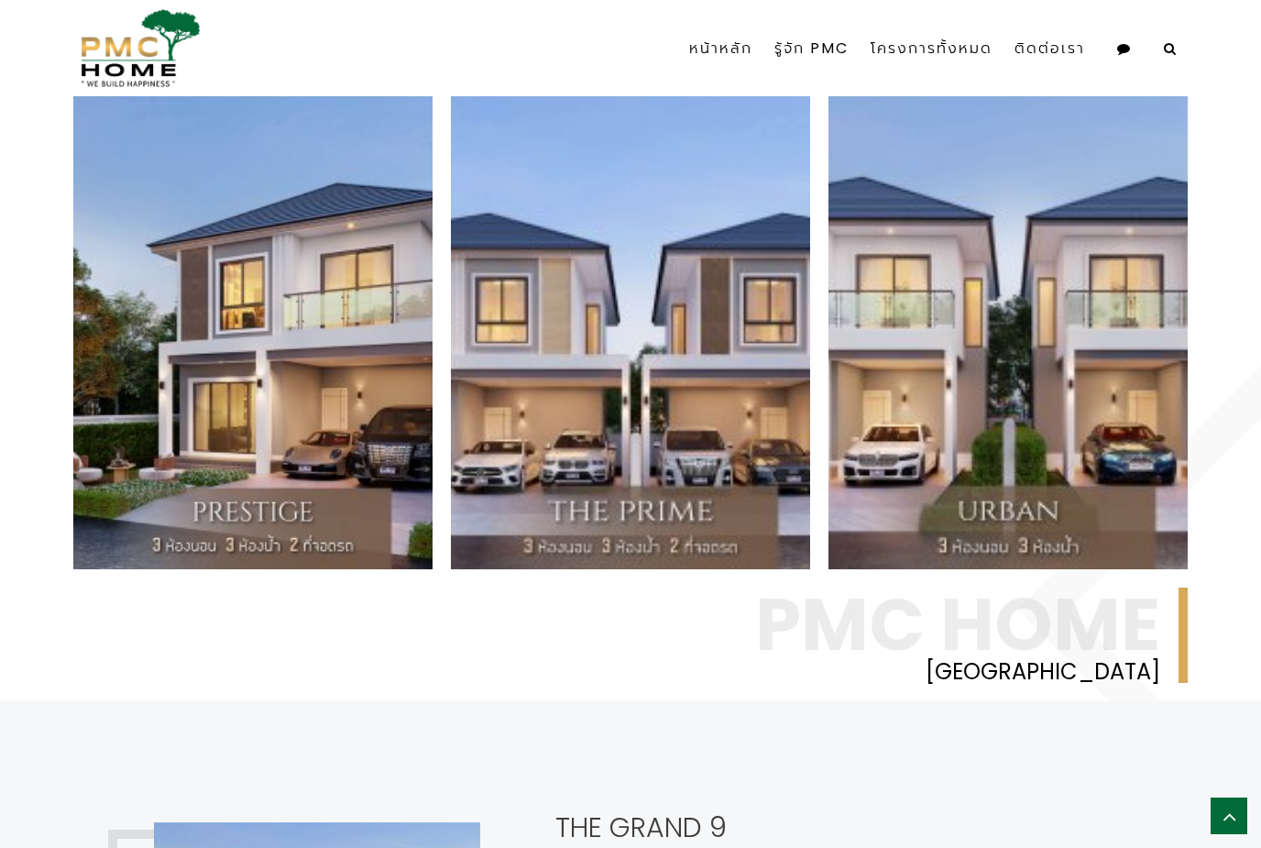
scroll to position [970, 0]
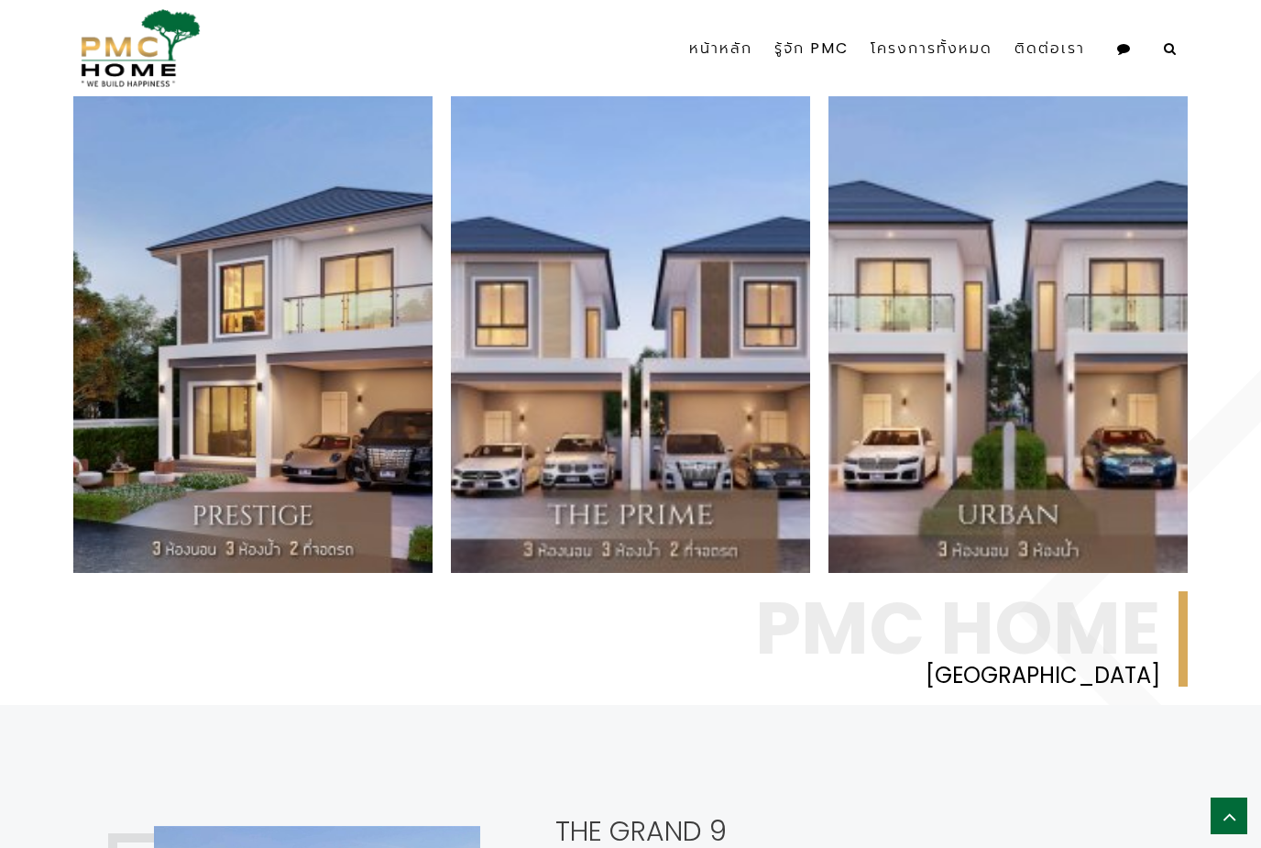
click at [1108, 294] on div "Urban บ้านเดี่ยว 2 ชั้น 3 ห้องนอน 3 ห้องน้ำ 1 ที่จอดรถ พร้อม[PERSON_NAME]ครบถ้ว…" at bounding box center [1007, 193] width 359 height 201
click at [1154, 517] on link "อ่านต่อ" at bounding box center [1153, 482] width 16 height 70
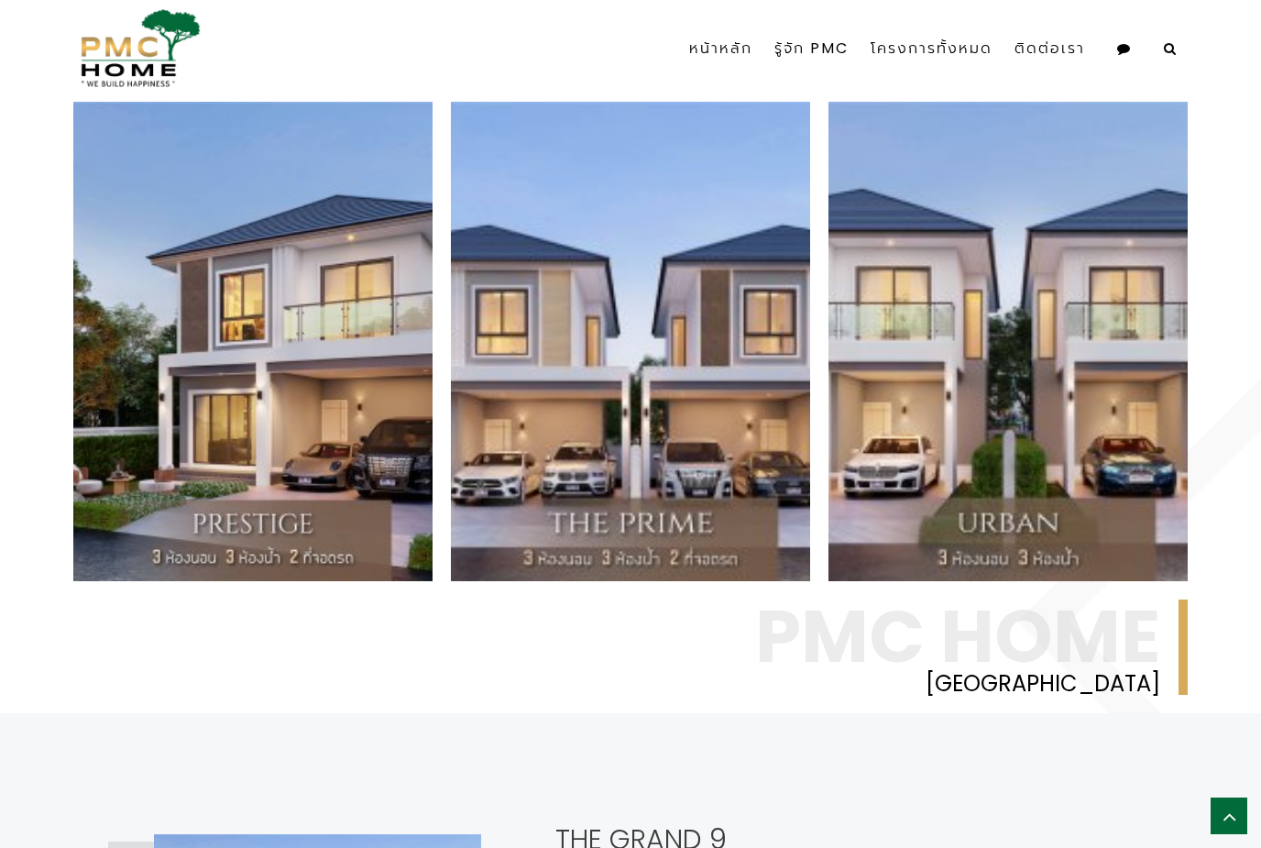
scroll to position [962, 0]
click at [707, 580] on div "The Prime บ้านเดี่ยว 2 ชั้น 3 ห้องนอน 3 ห้องน้ำ 2 ที่จอดรถ พร้อม[PERSON_NAME]คร…" at bounding box center [630, 340] width 359 height 479
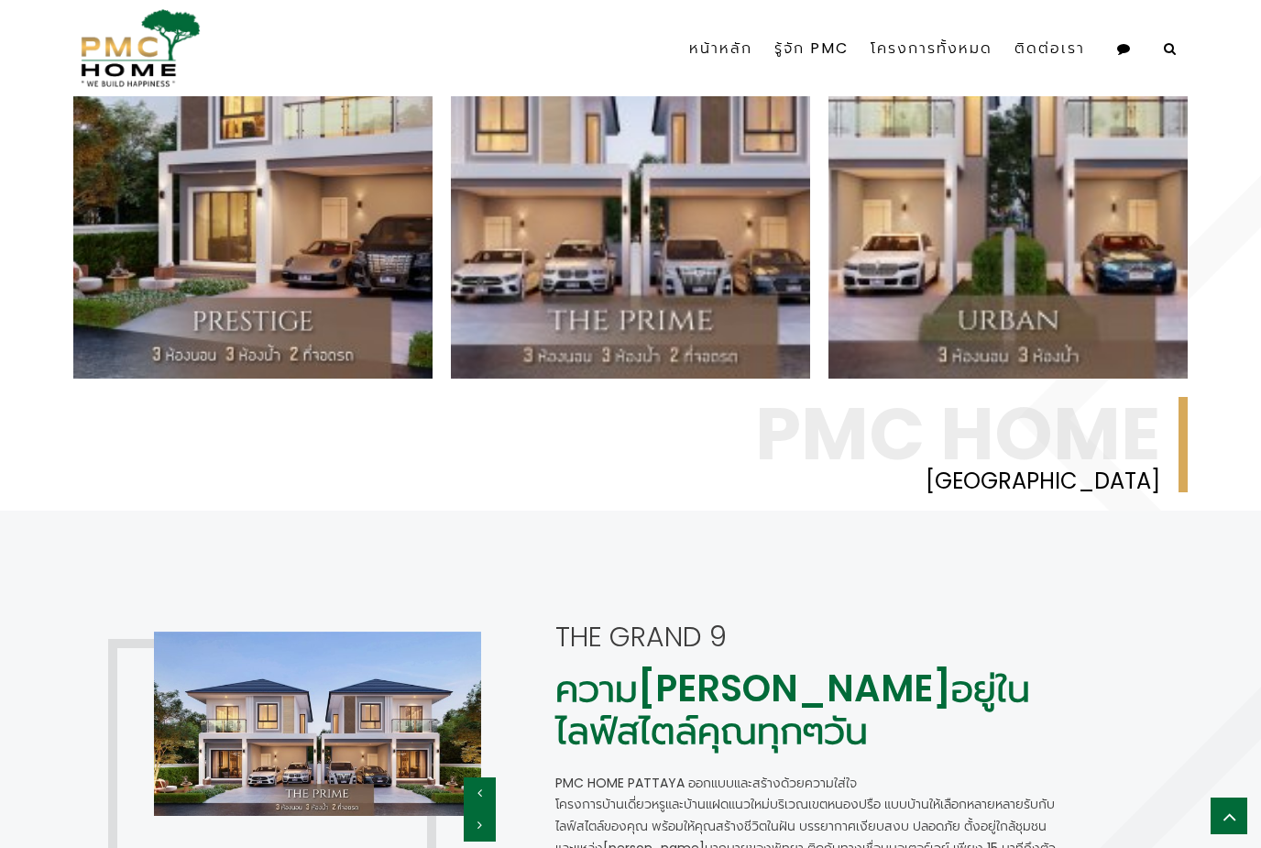
scroll to position [1156, 0]
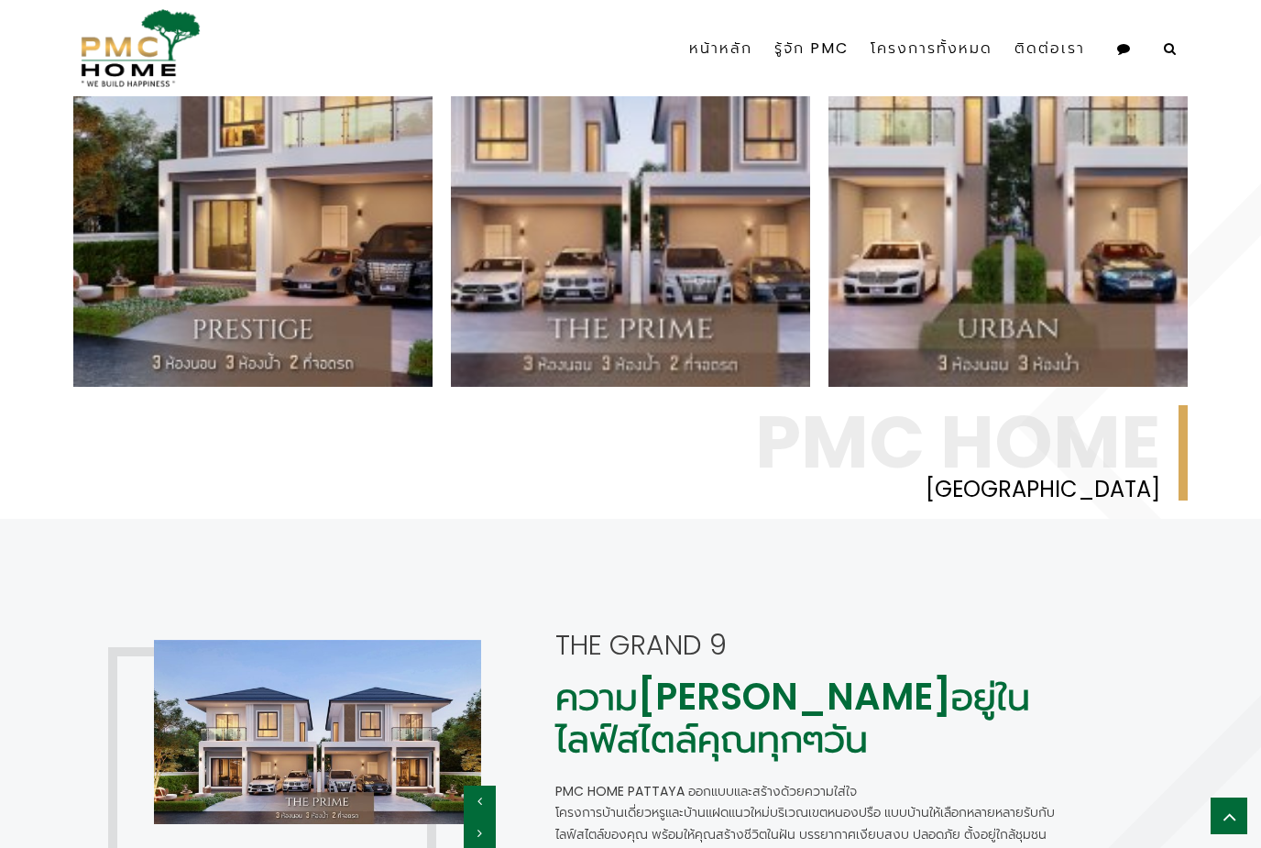
click at [781, 331] on link "อ่านต่อ" at bounding box center [775, 296] width 16 height 70
click at [774, 331] on link "อ่านต่อ" at bounding box center [775, 296] width 16 height 70
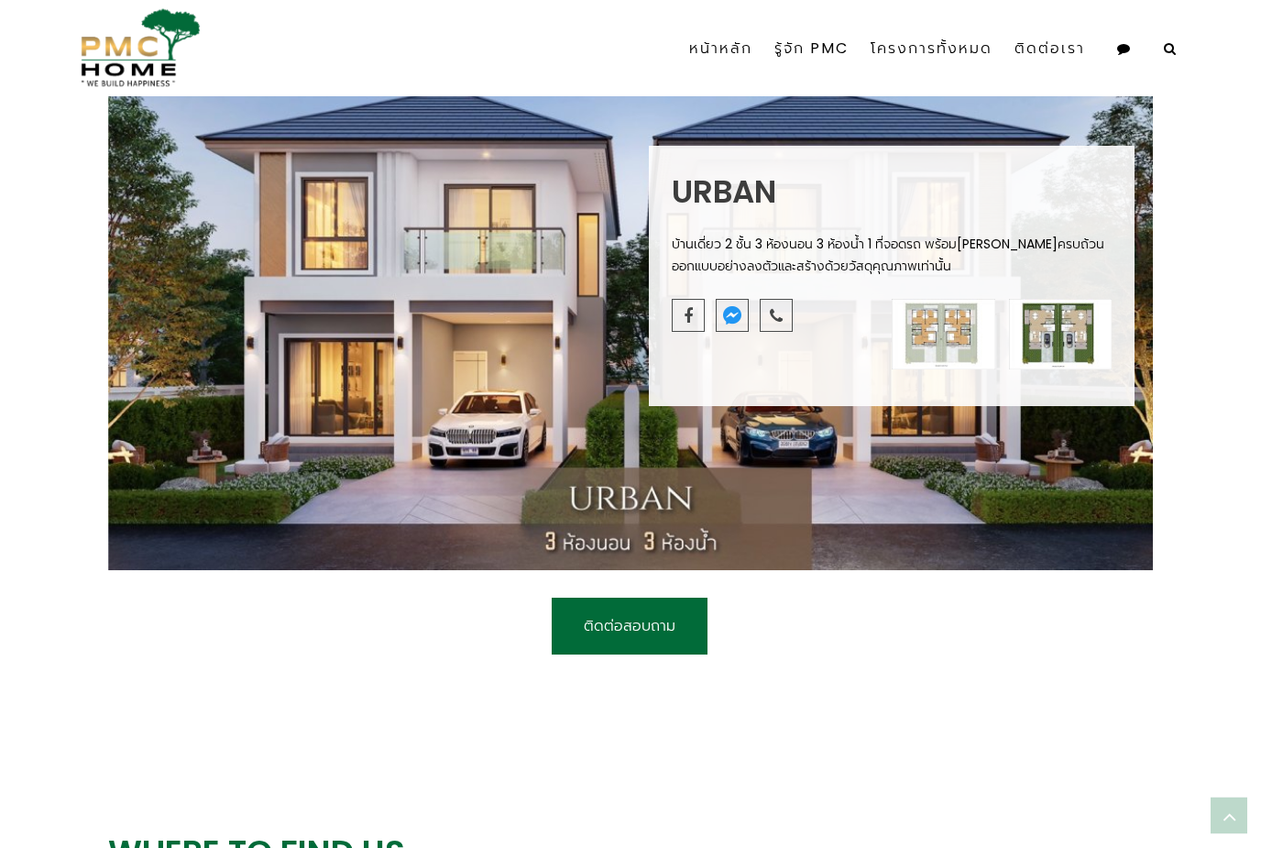
scroll to position [936, 0]
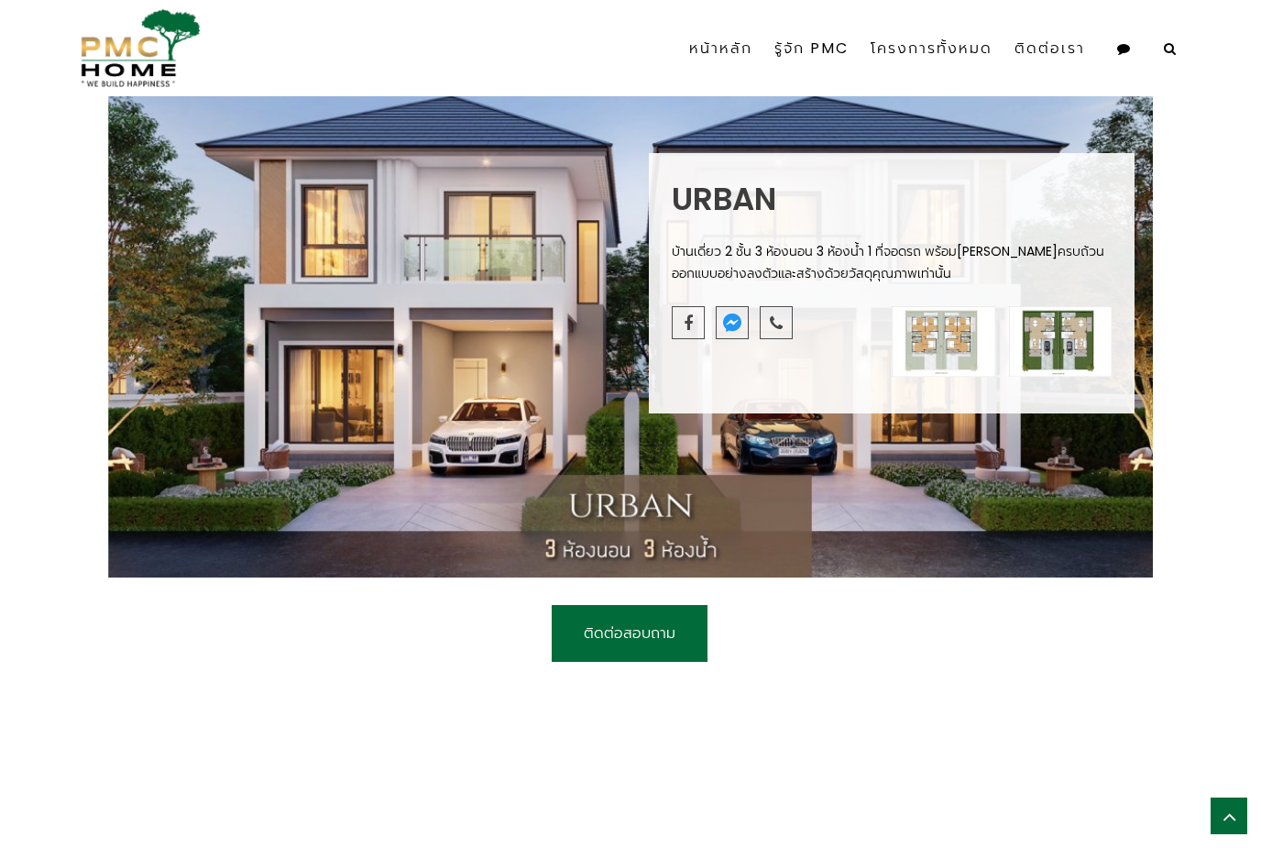
click at [947, 377] on img at bounding box center [944, 341] width 104 height 71
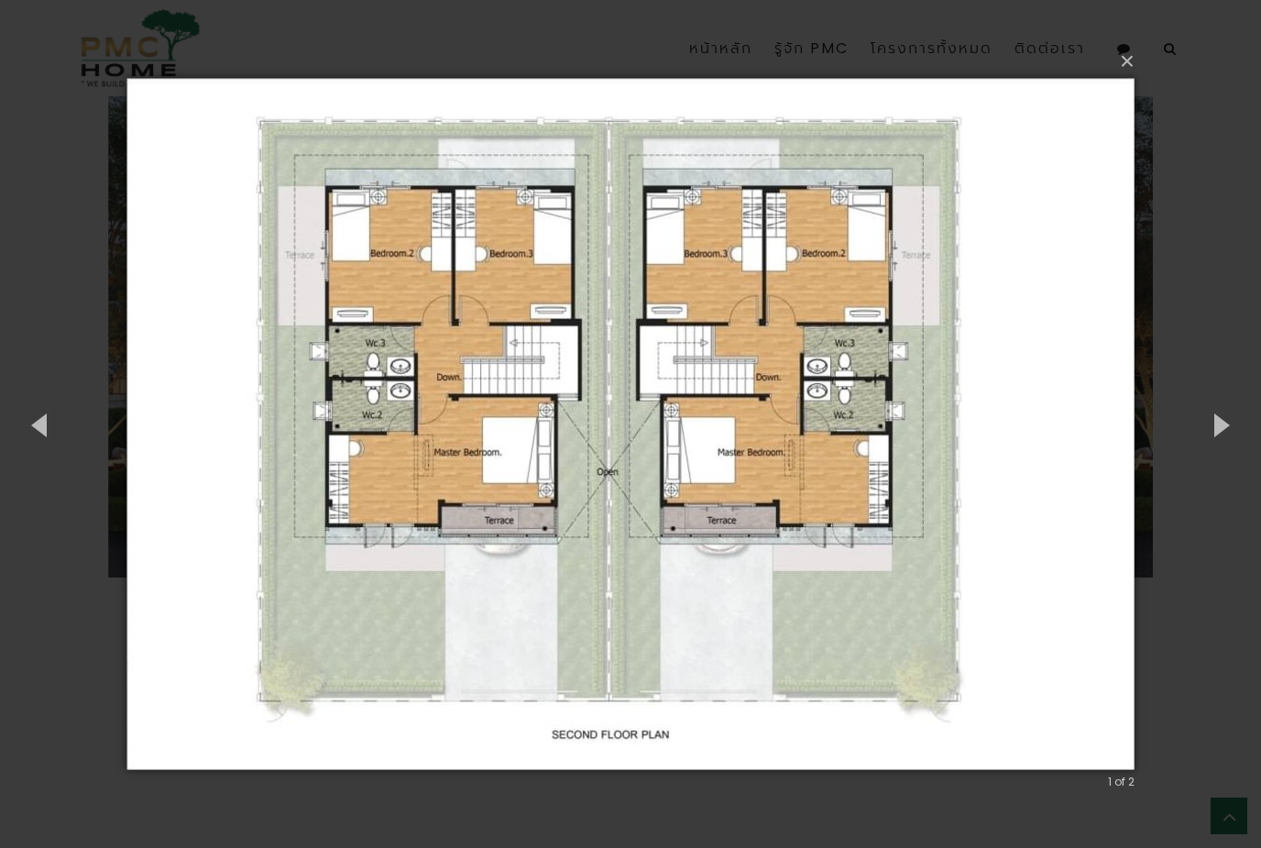
click at [1137, 82] on button "×" at bounding box center [636, 61] width 1008 height 40
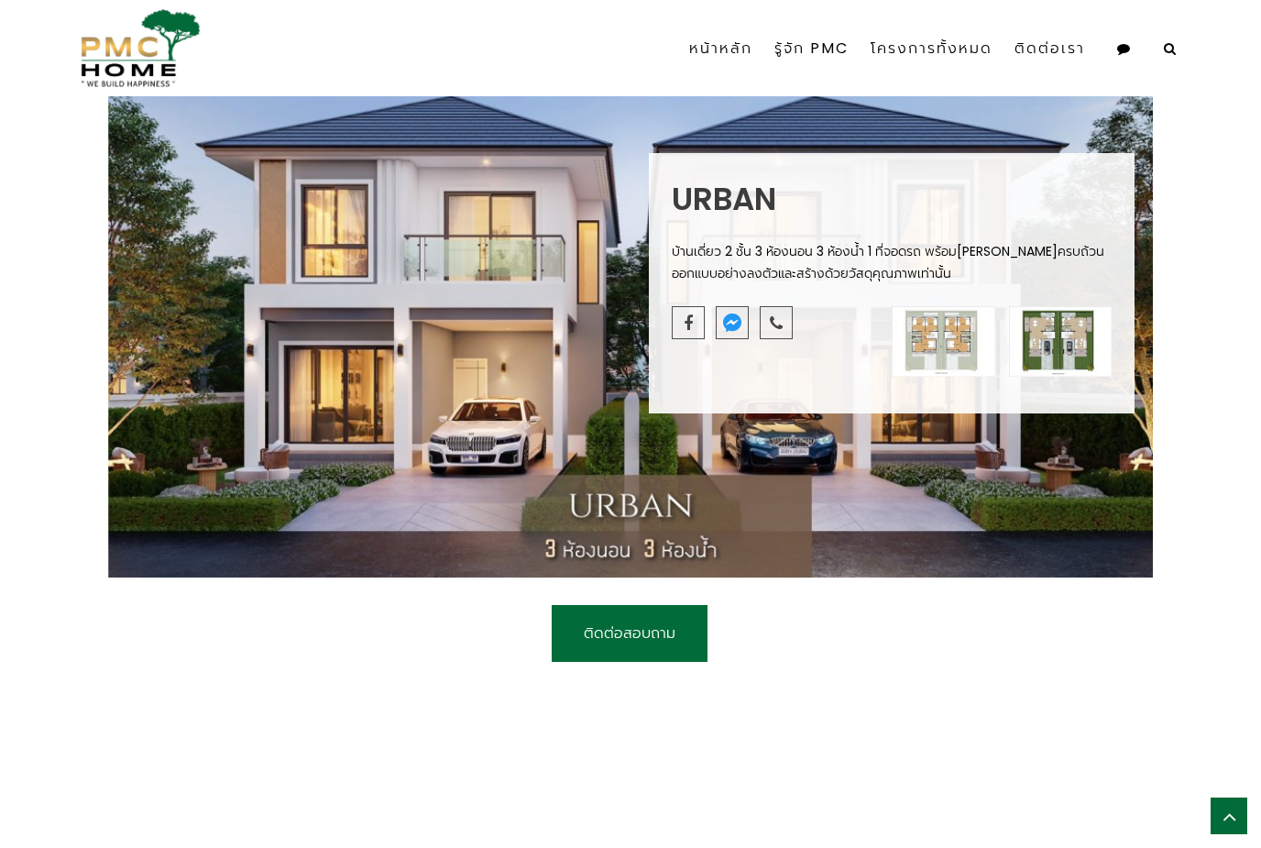
click at [1191, 247] on div "Urban บ้านเดี่ยว 2 ชั้น 3 ห้องนอน 3 ห้องน้ำ 1 ที่จอดรถ พร้อมส่วนกลางครบถ้วน ออก…" at bounding box center [630, 283] width 1261 height 625
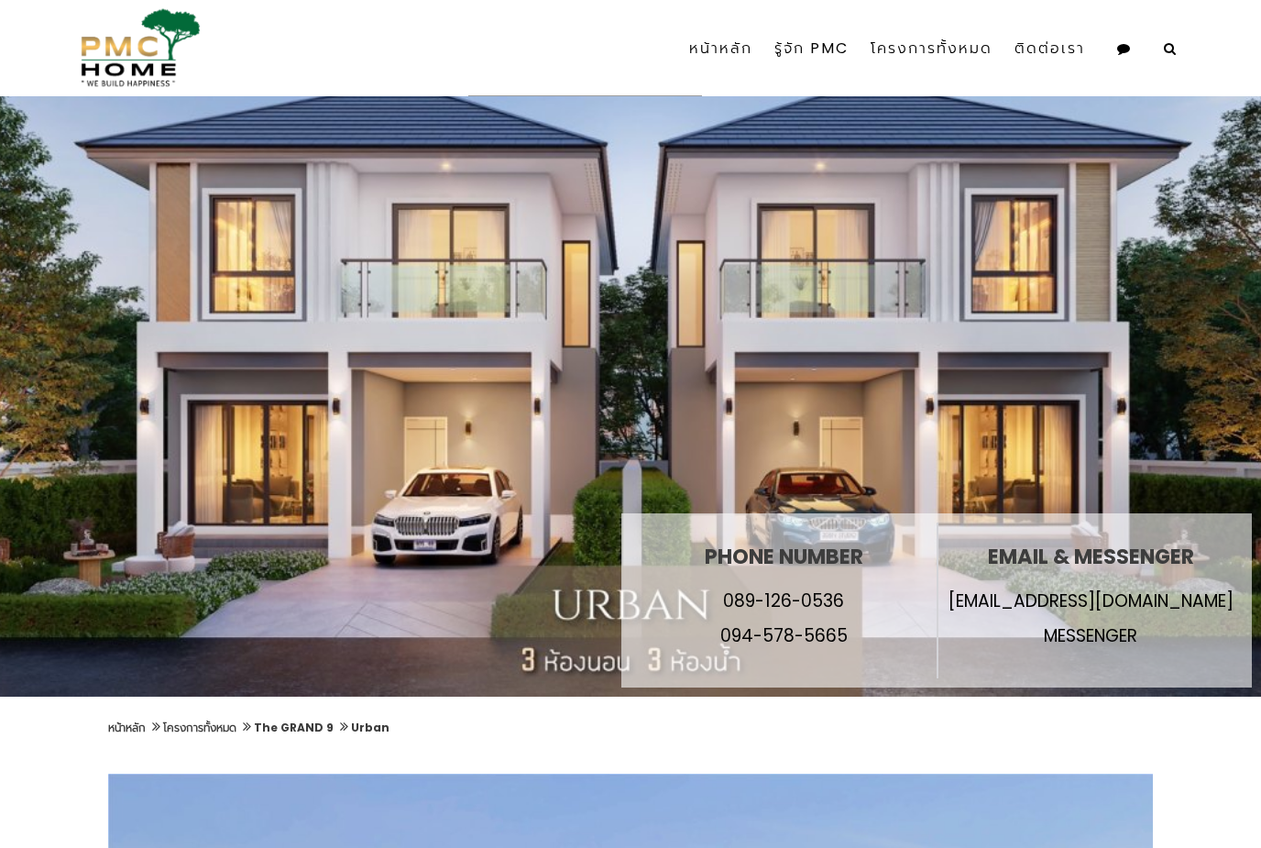
scroll to position [153, 0]
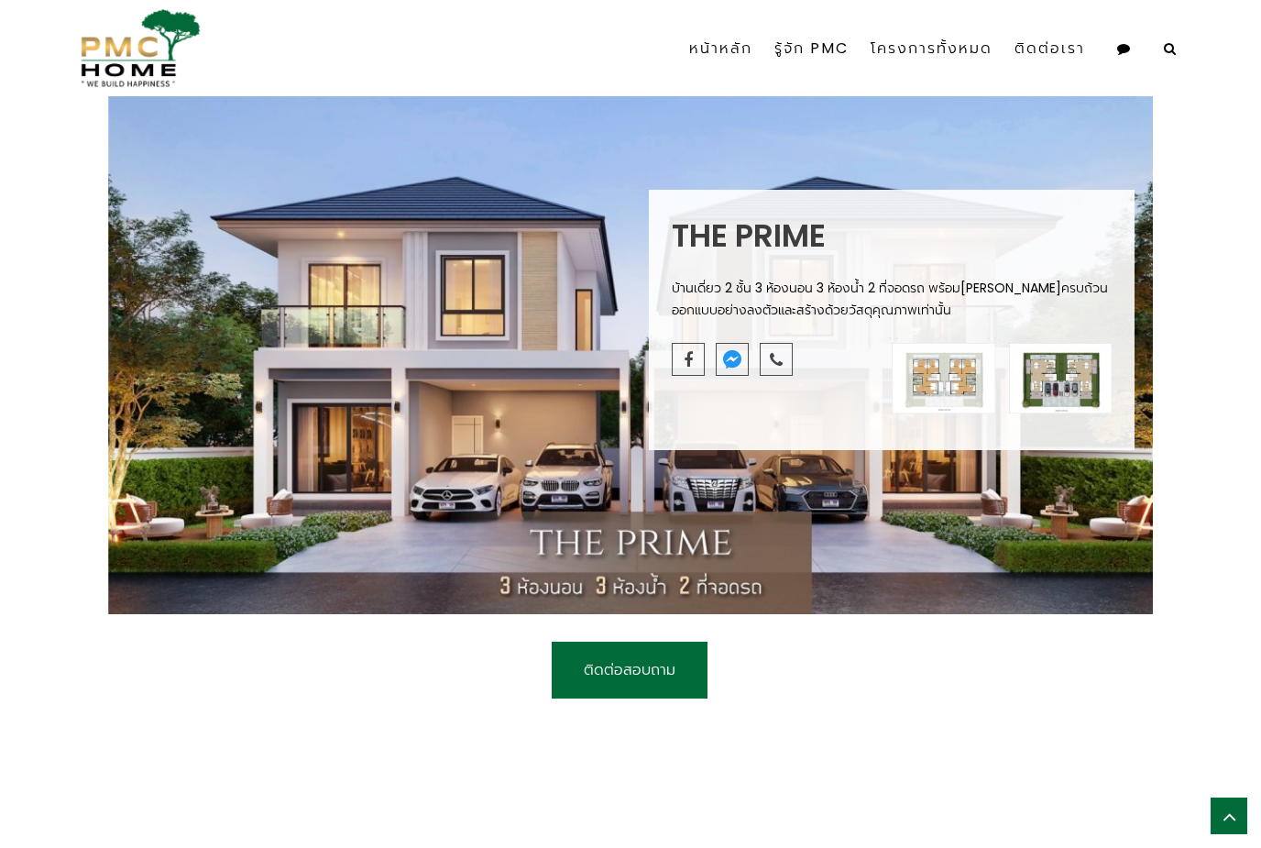
scroll to position [900, 0]
click at [964, 412] on img at bounding box center [944, 377] width 104 height 71
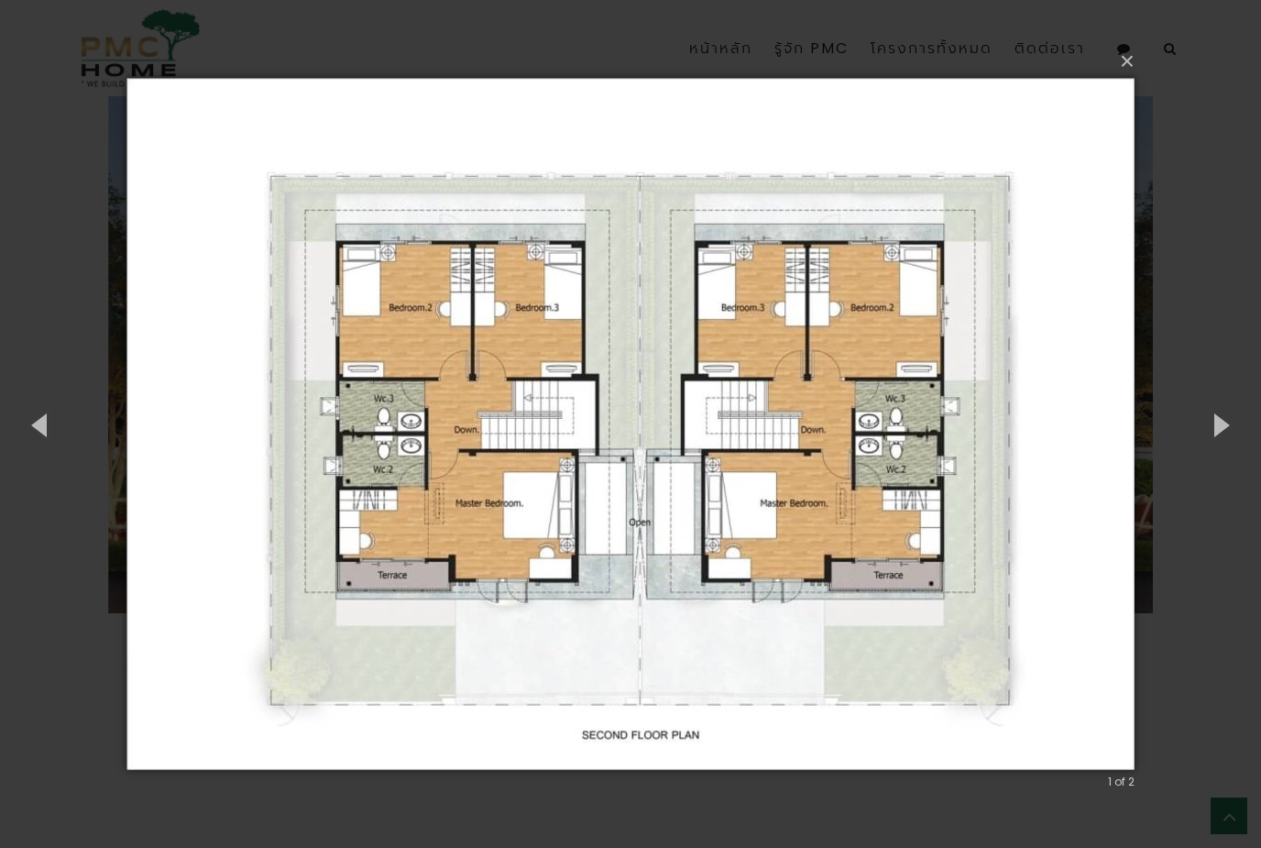
click at [1226, 415] on button "button" at bounding box center [1220, 424] width 82 height 101
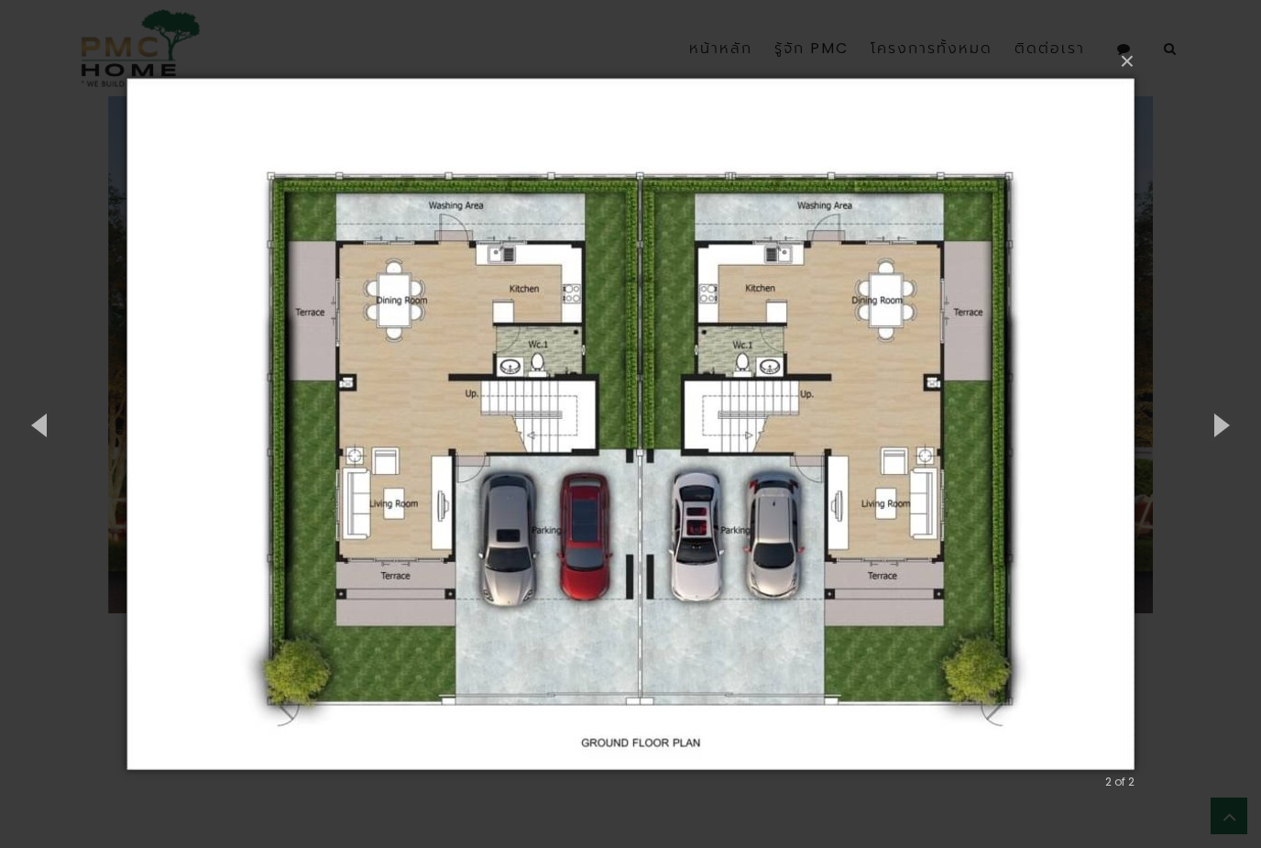
click at [1240, 378] on button "button" at bounding box center [1220, 424] width 82 height 101
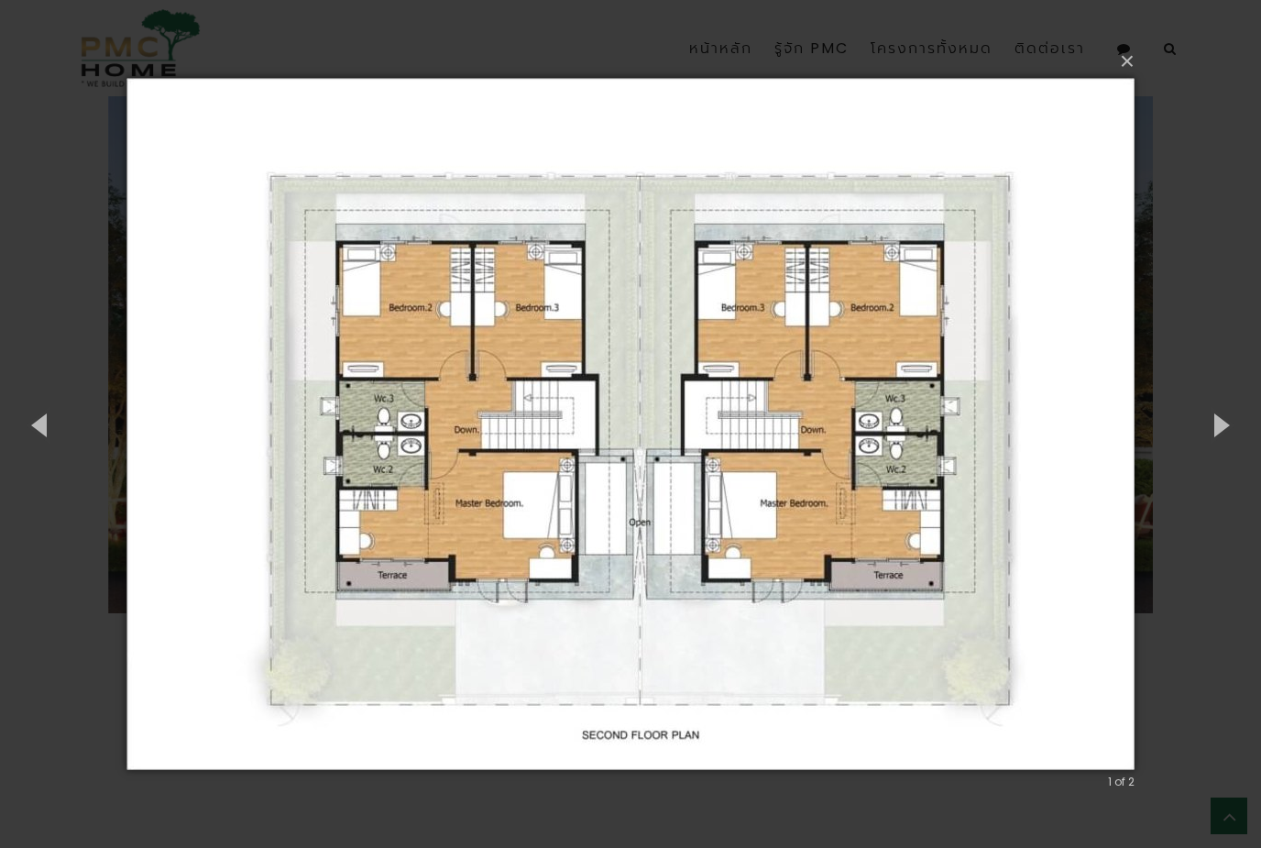
click at [1124, 71] on button "×" at bounding box center [636, 61] width 1008 height 40
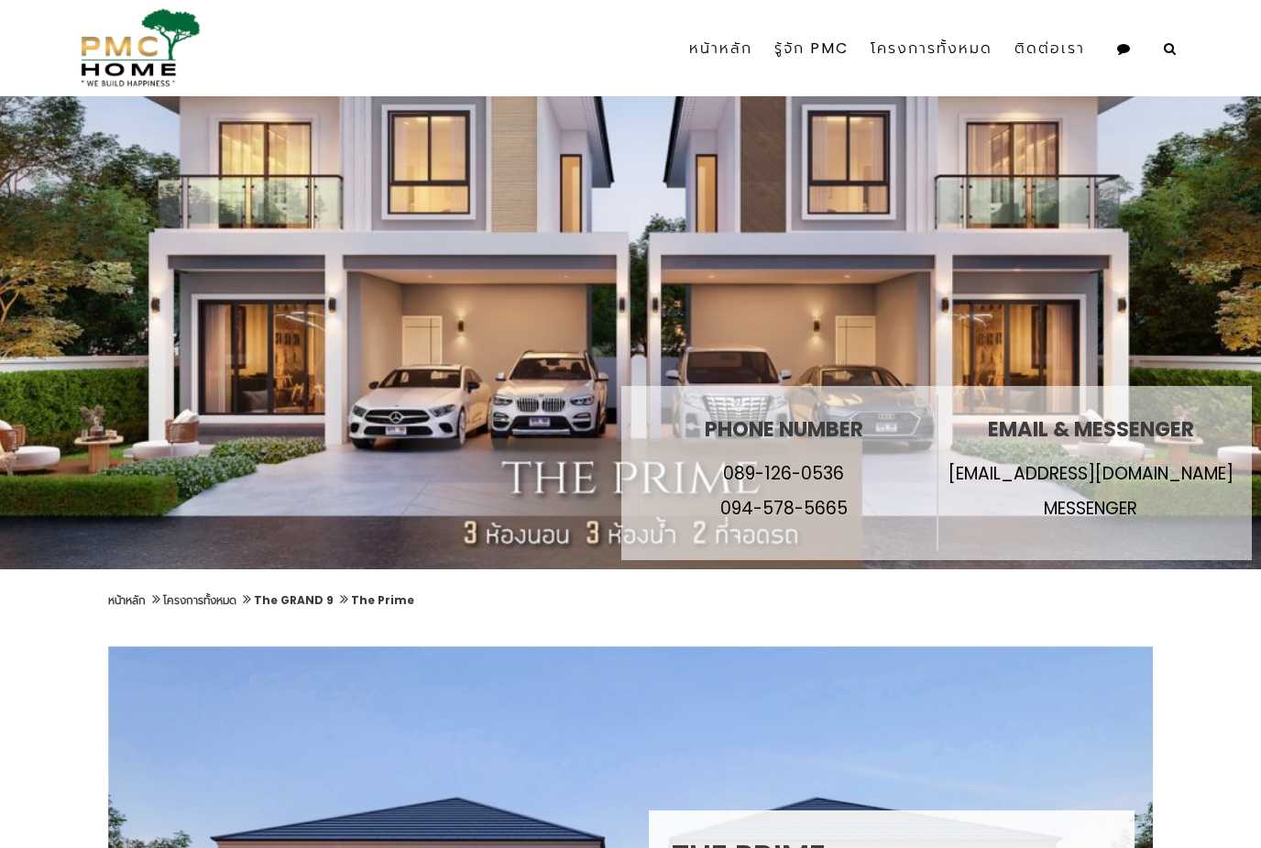
scroll to position [0, 0]
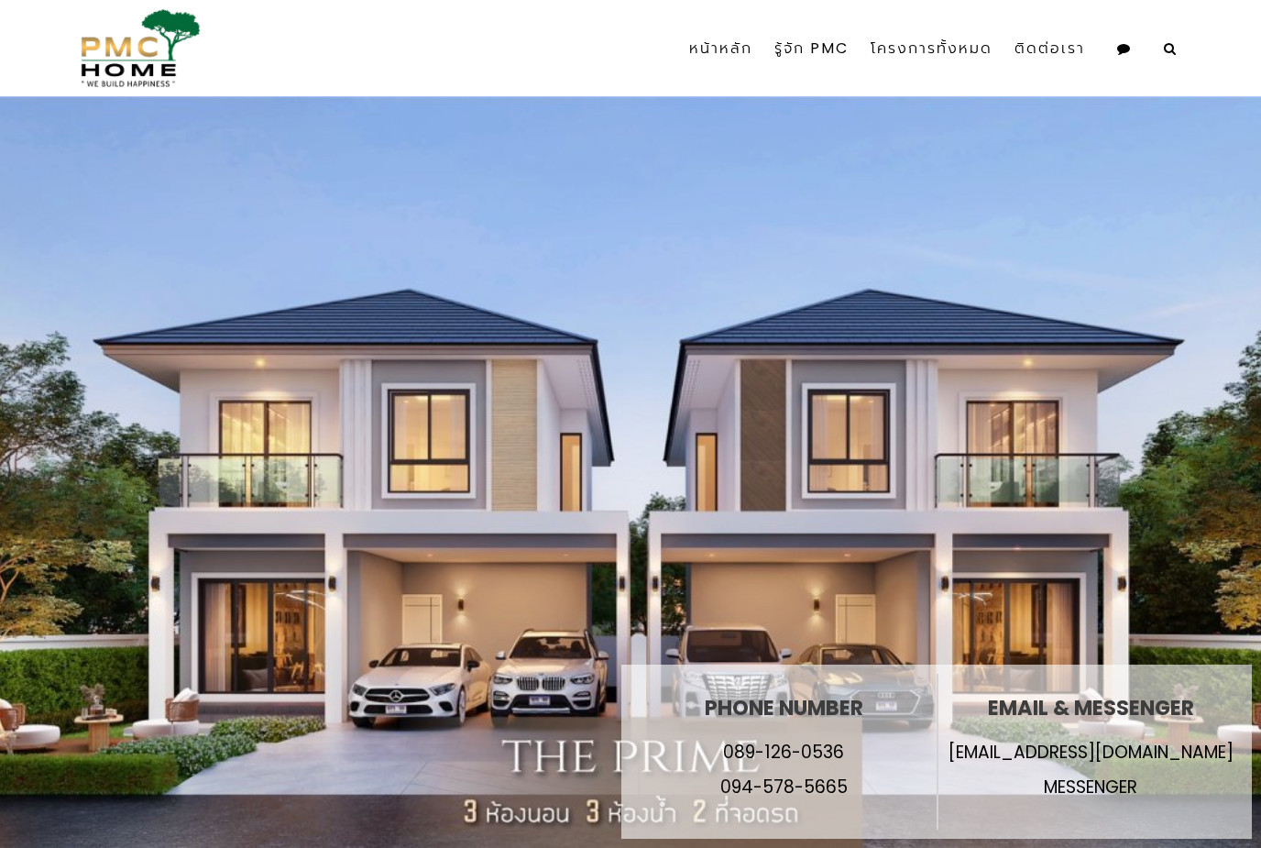
click at [956, 181] on link "The GRAND 9" at bounding box center [961, 198] width 200 height 35
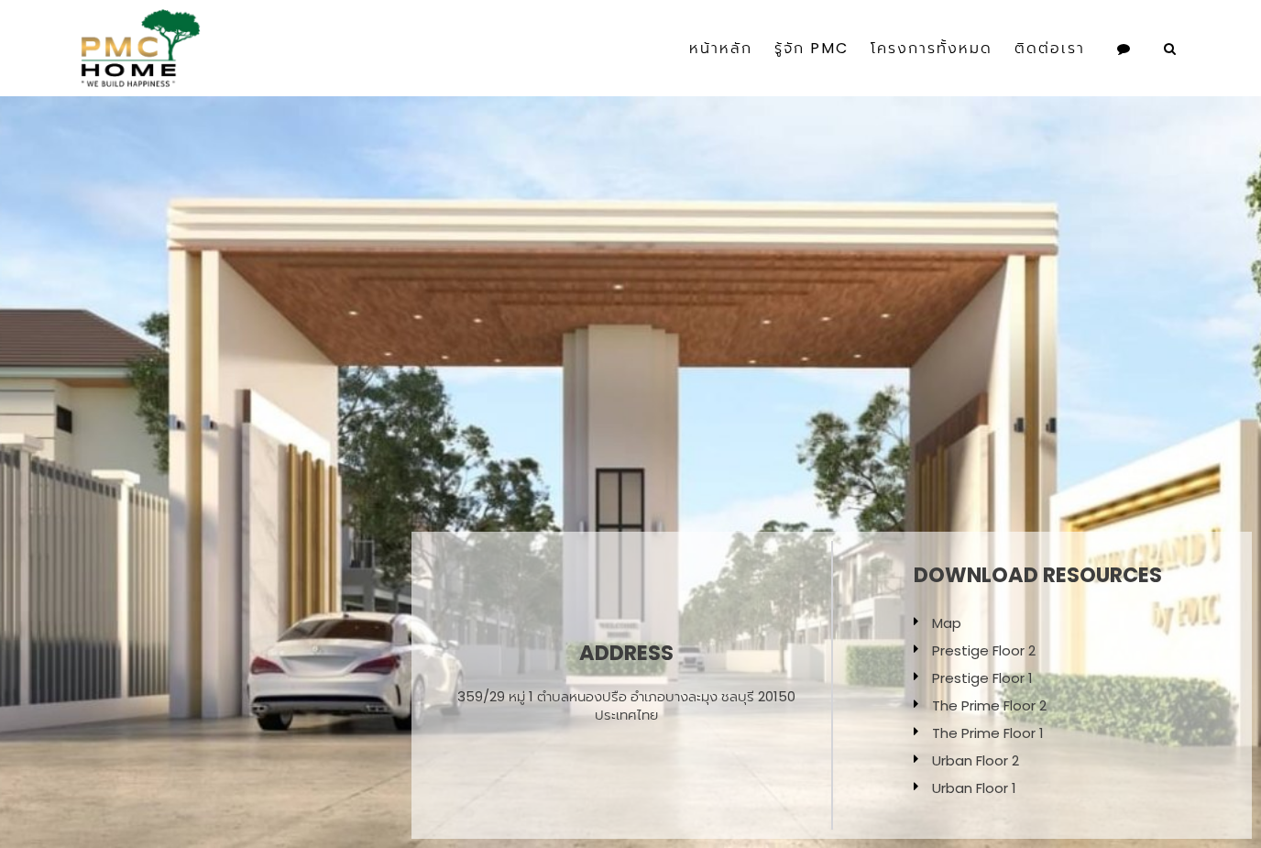
click at [946, 145] on link "PMC 6" at bounding box center [961, 162] width 200 height 35
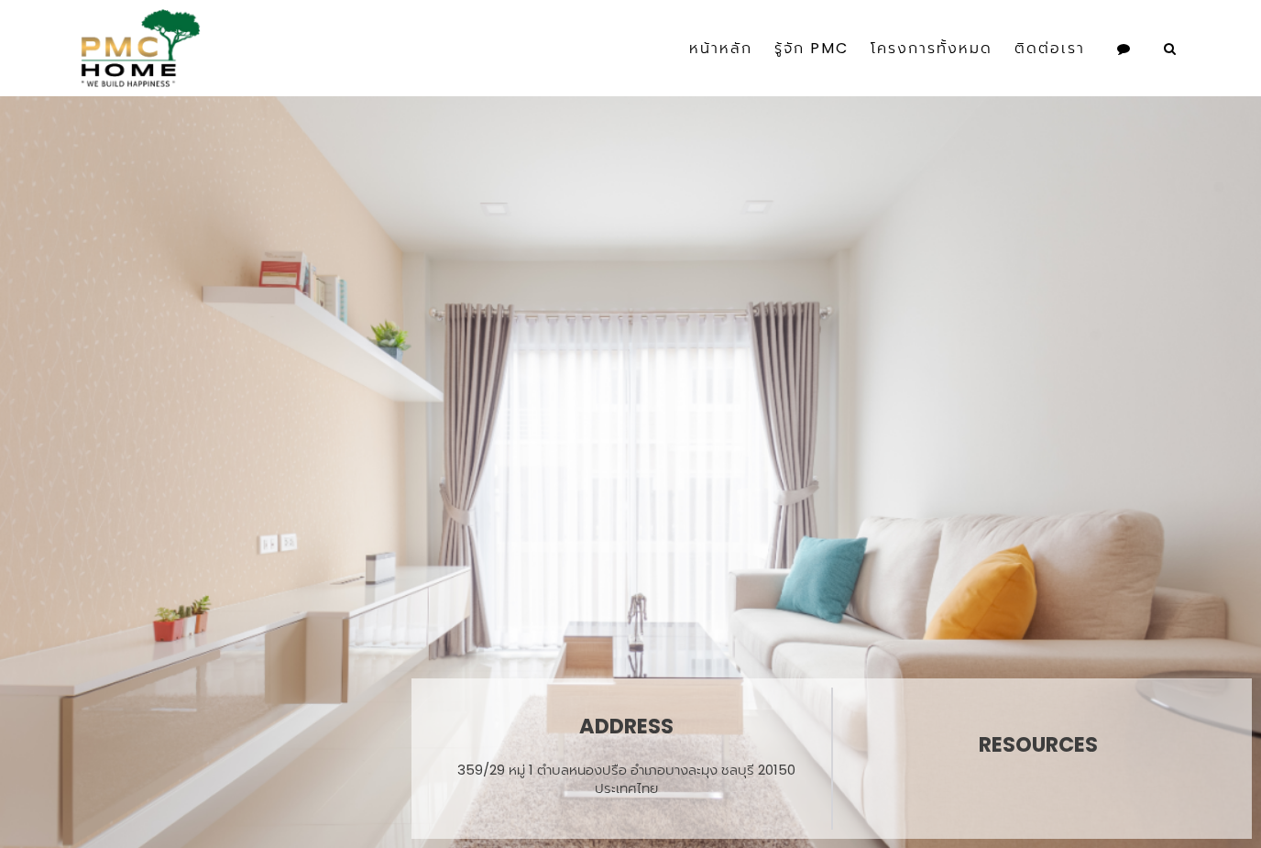
click at [993, 110] on link "GRAND PMC 7" at bounding box center [961, 126] width 200 height 35
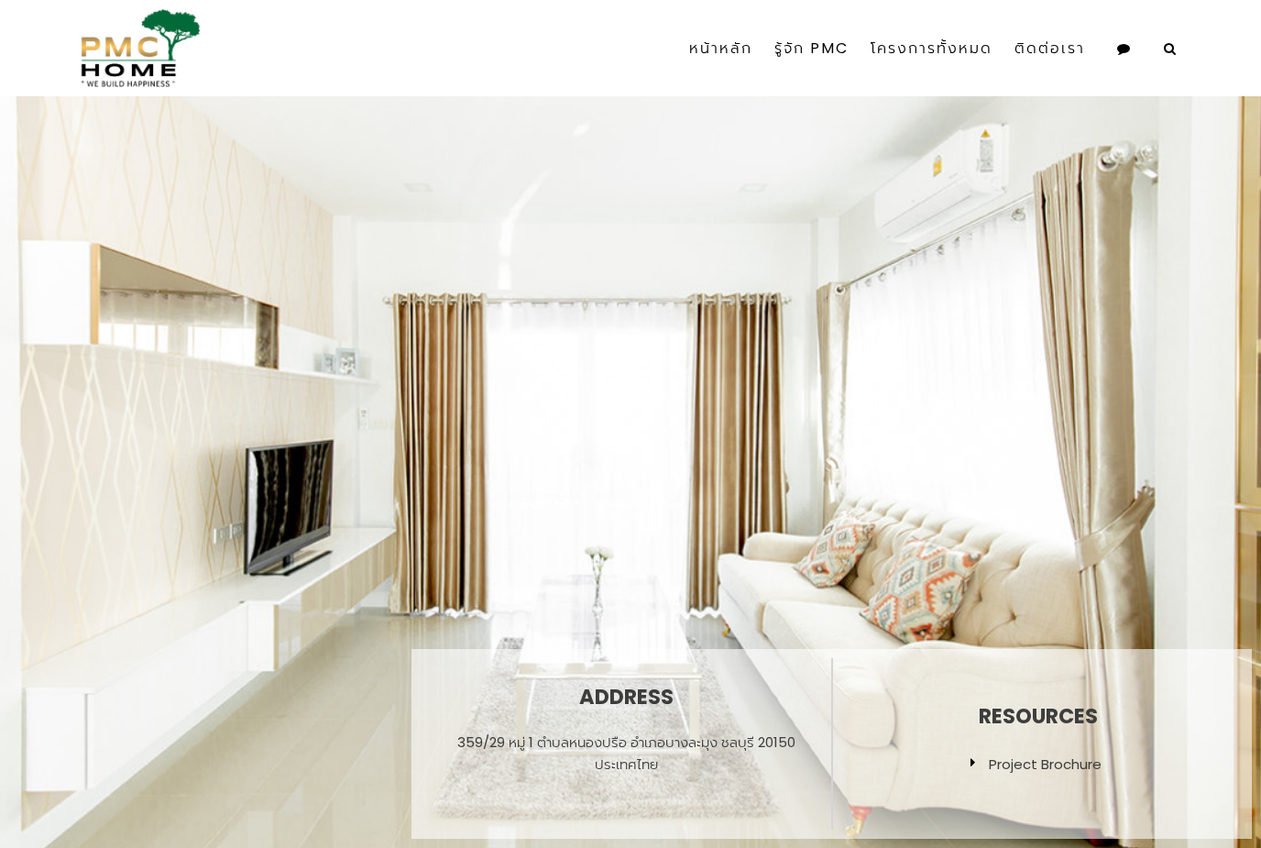
click at [945, 149] on link "PMC 6" at bounding box center [961, 162] width 200 height 35
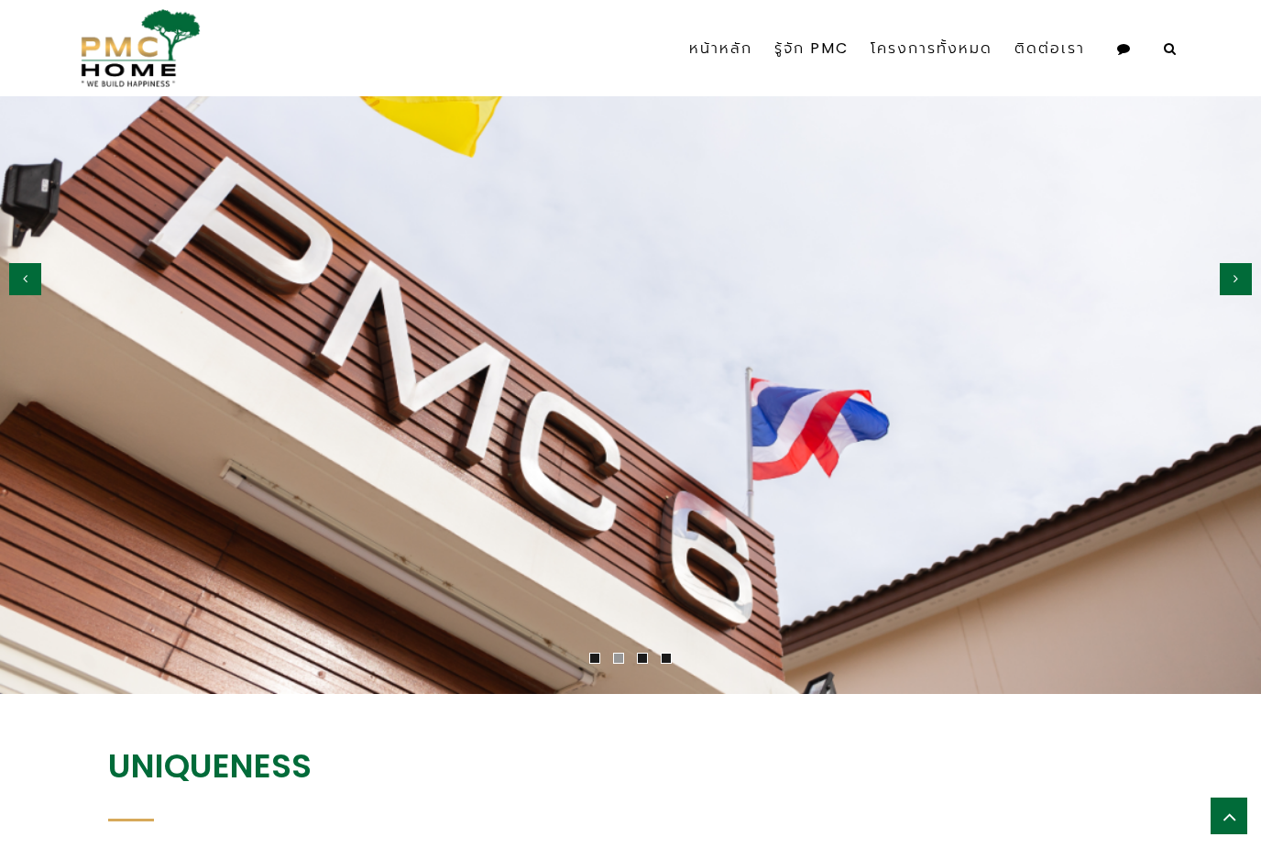
scroll to position [2259, 0]
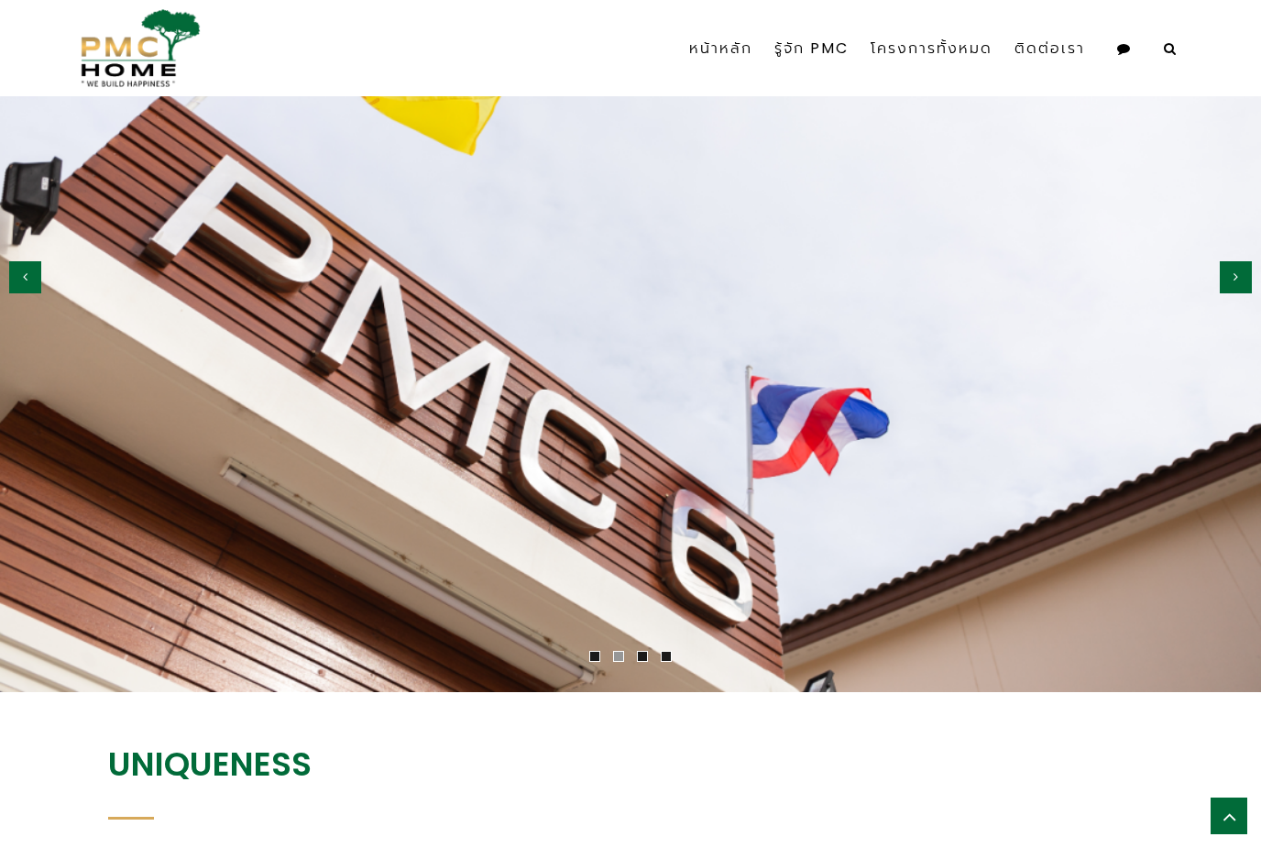
click at [1245, 293] on button "button" at bounding box center [1236, 277] width 32 height 32
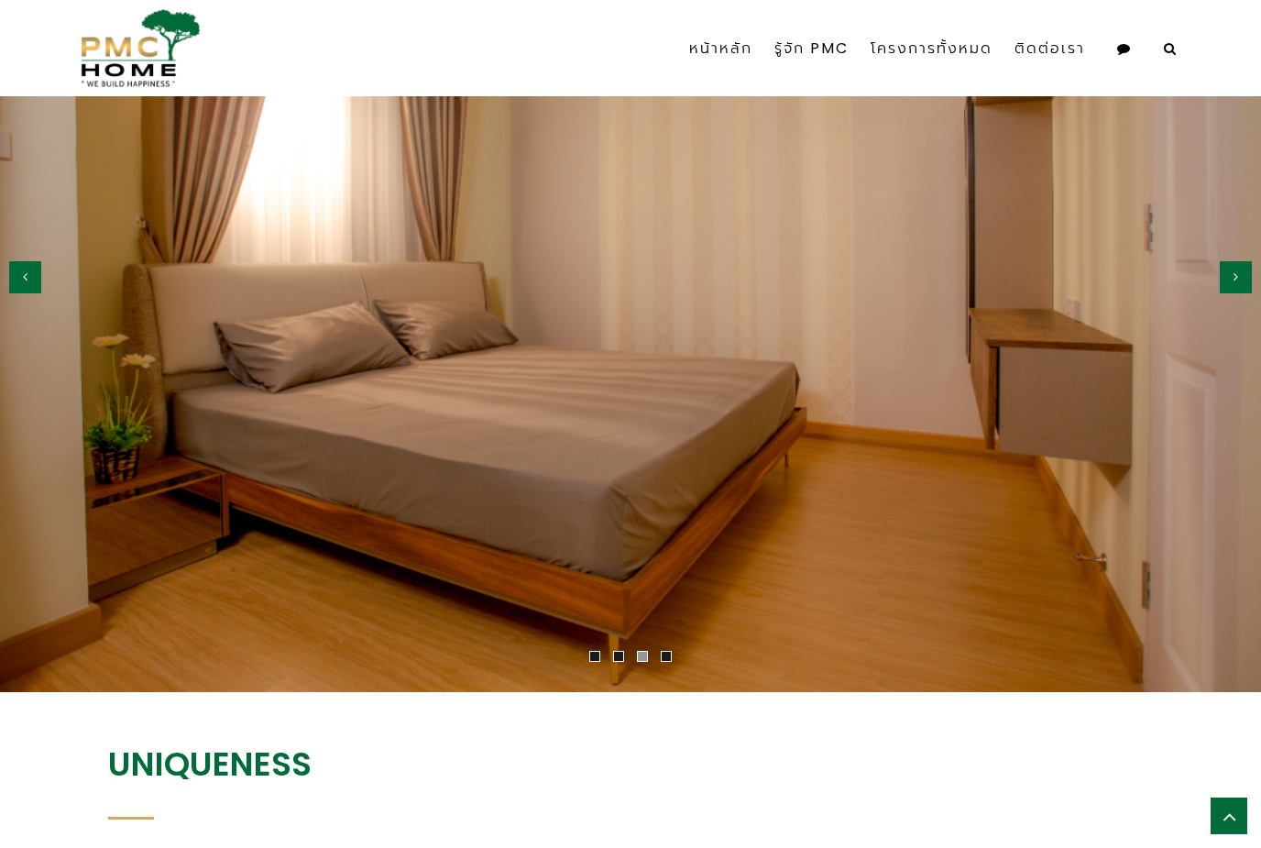
click at [1250, 293] on button "button" at bounding box center [1236, 277] width 32 height 32
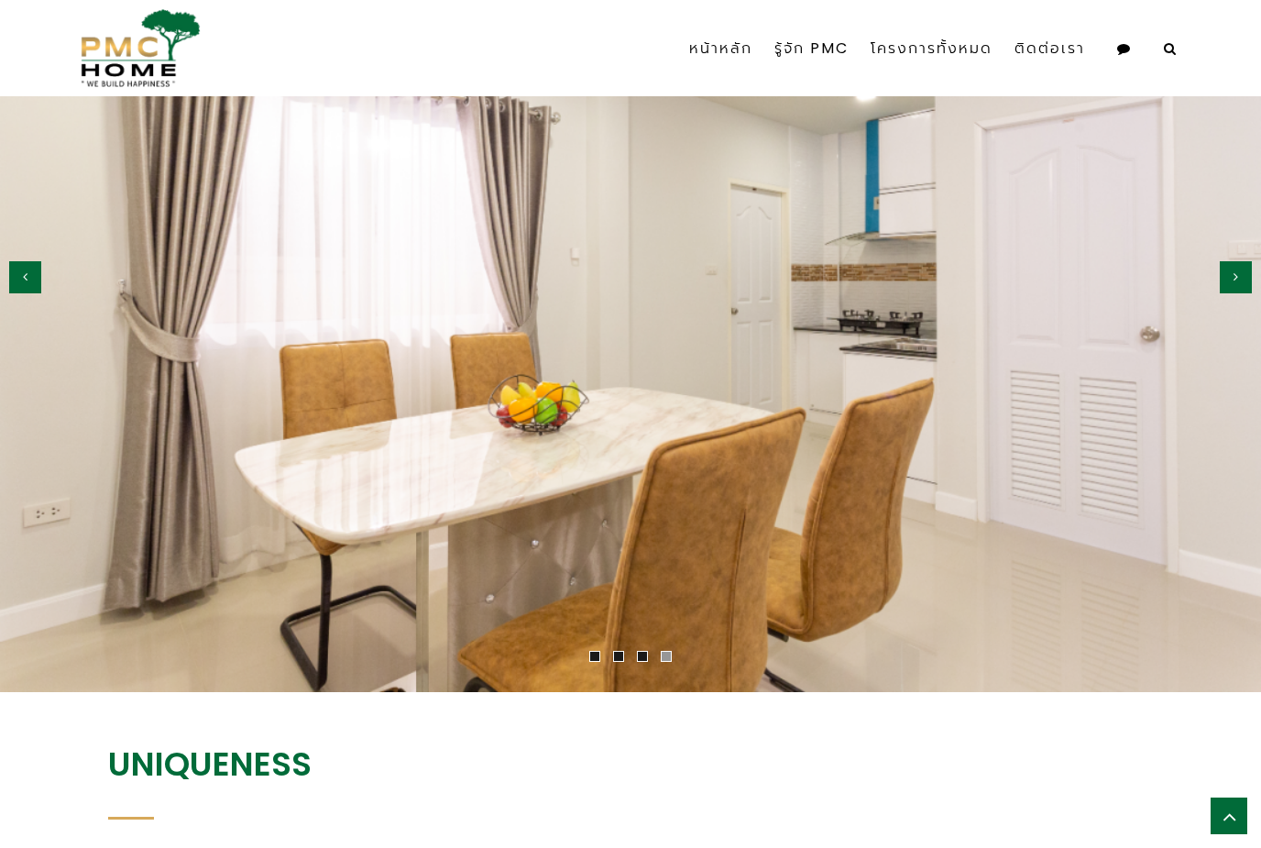
click at [1250, 311] on img at bounding box center [630, 271] width 1261 height 841
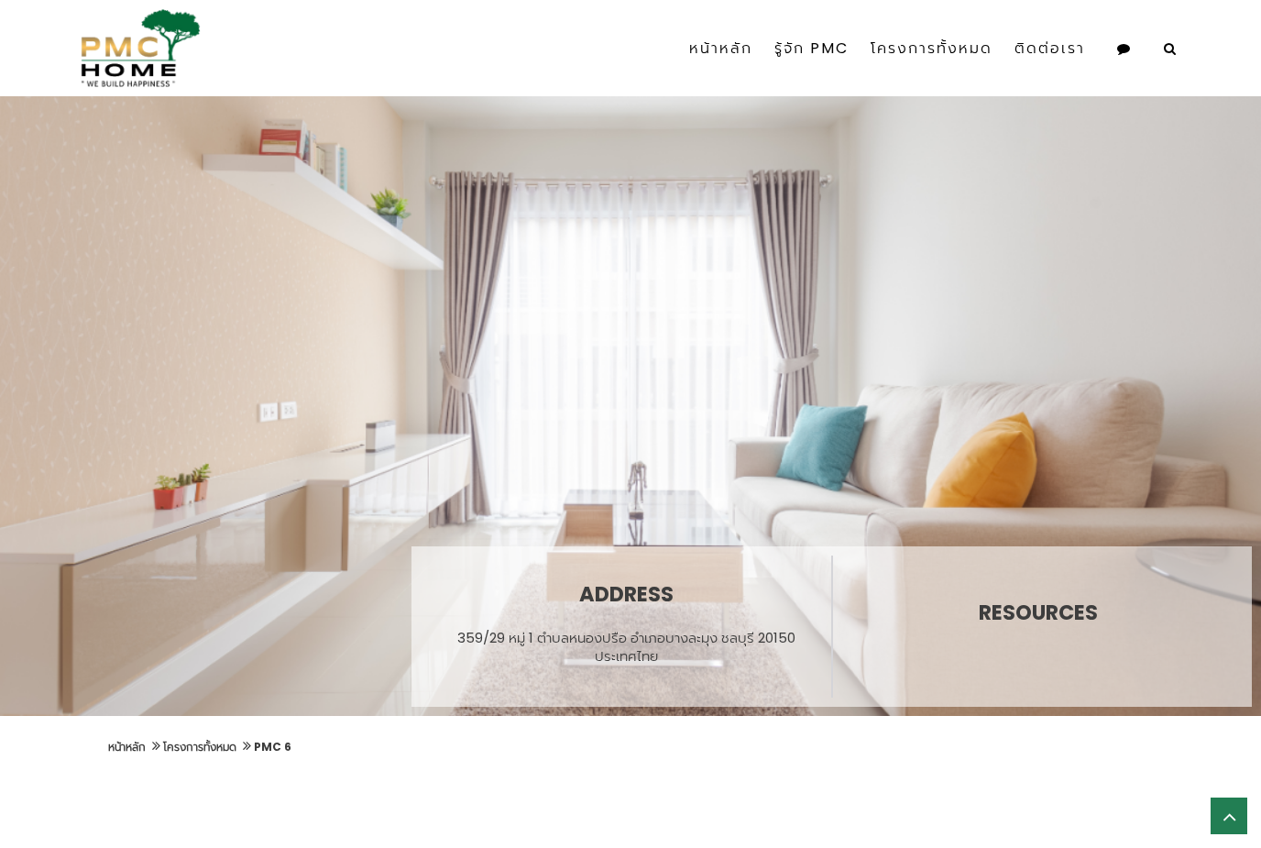
scroll to position [0, 0]
